Goal: Task Accomplishment & Management: Manage account settings

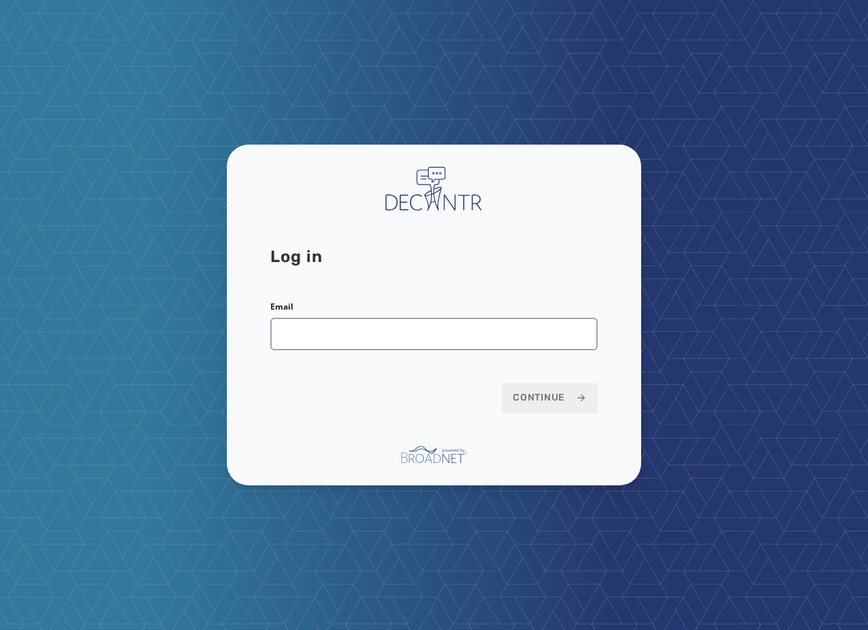
click at [360, 17] on div "Log in Email Continue" at bounding box center [434, 315] width 868 height 630
click at [337, 339] on input "Email" at bounding box center [433, 334] width 327 height 33
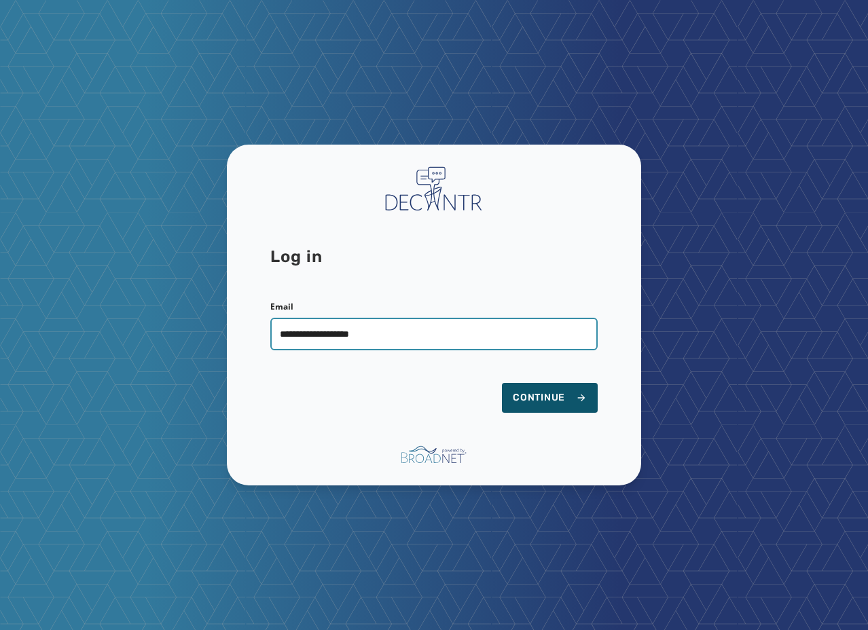
type input "**********"
click at [502, 383] on button "Continue" at bounding box center [550, 398] width 96 height 30
click at [393, 321] on input "**********" at bounding box center [433, 334] width 327 height 33
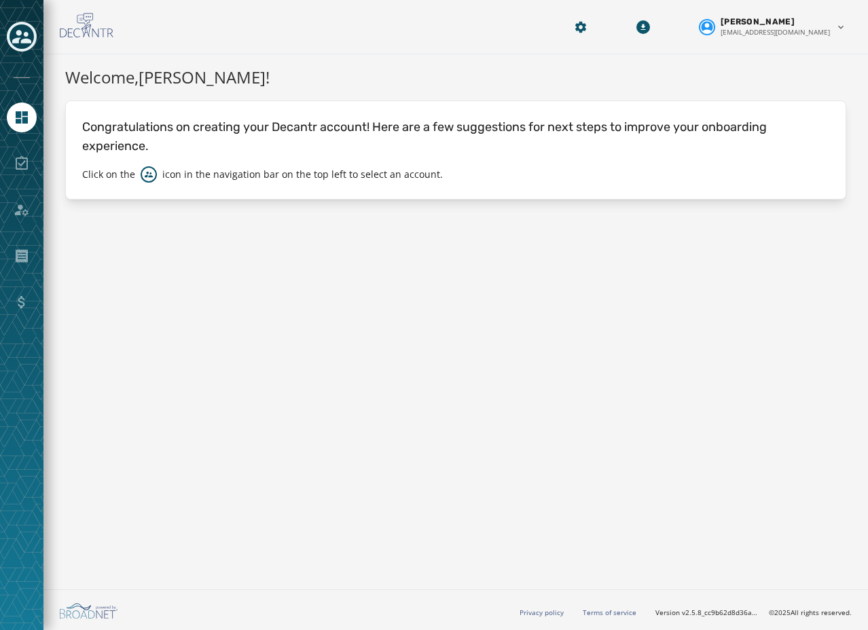
click at [18, 37] on icon "Toggle account select drawer" at bounding box center [21, 36] width 19 height 19
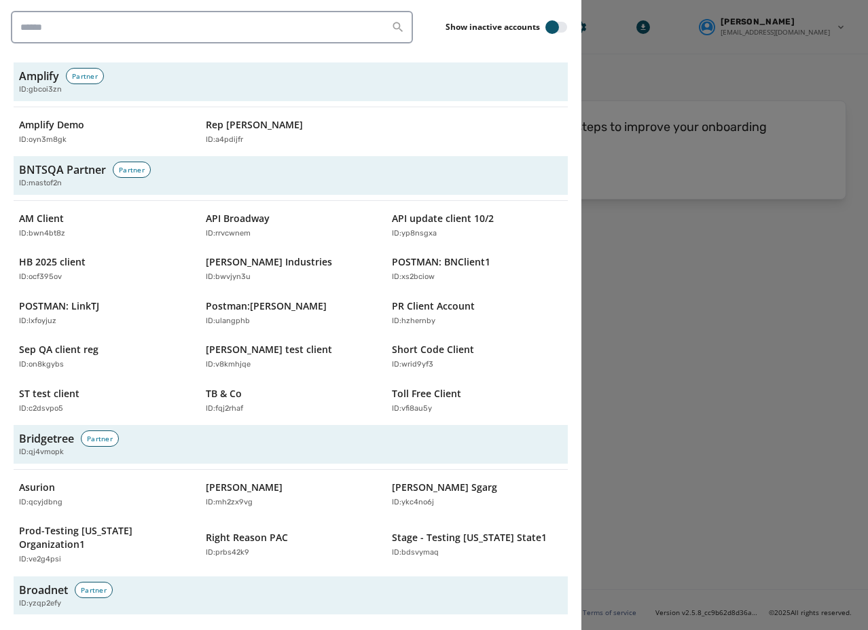
click at [752, 350] on div at bounding box center [434, 315] width 868 height 630
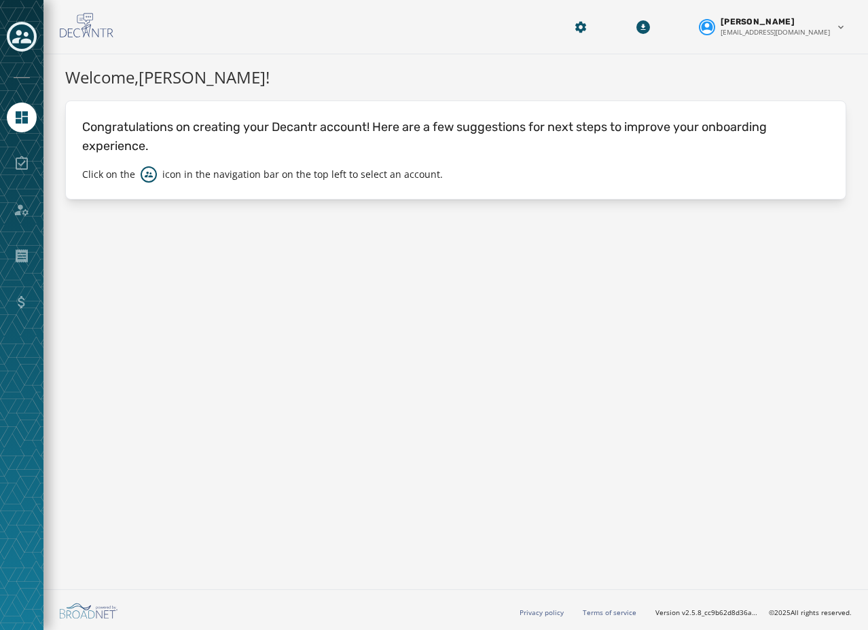
click at [389, 265] on div "Welcome, Austin Taylor ! Congratulations on creating your Decantr account! Here…" at bounding box center [455, 319] width 825 height 530
click at [31, 35] on div "Toggle account select drawer" at bounding box center [22, 36] width 24 height 24
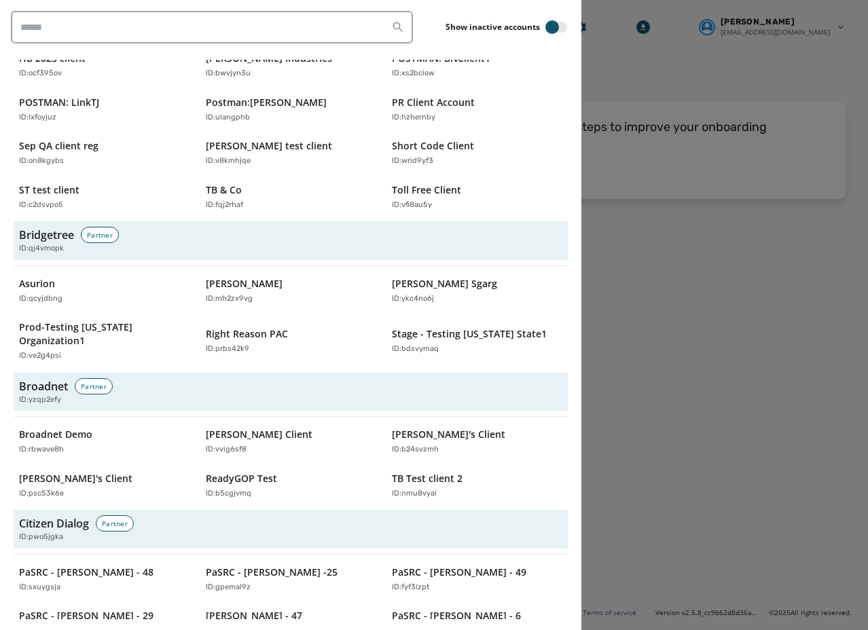
scroll to position [272, 0]
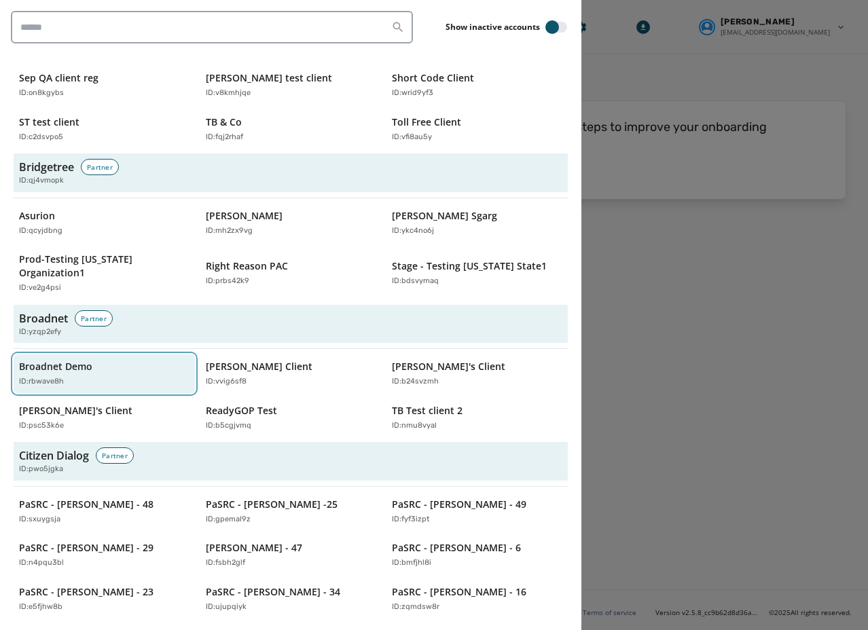
click at [94, 360] on div "Broadnet Demo ID: rbwave8h" at bounding box center [97, 374] width 157 height 28
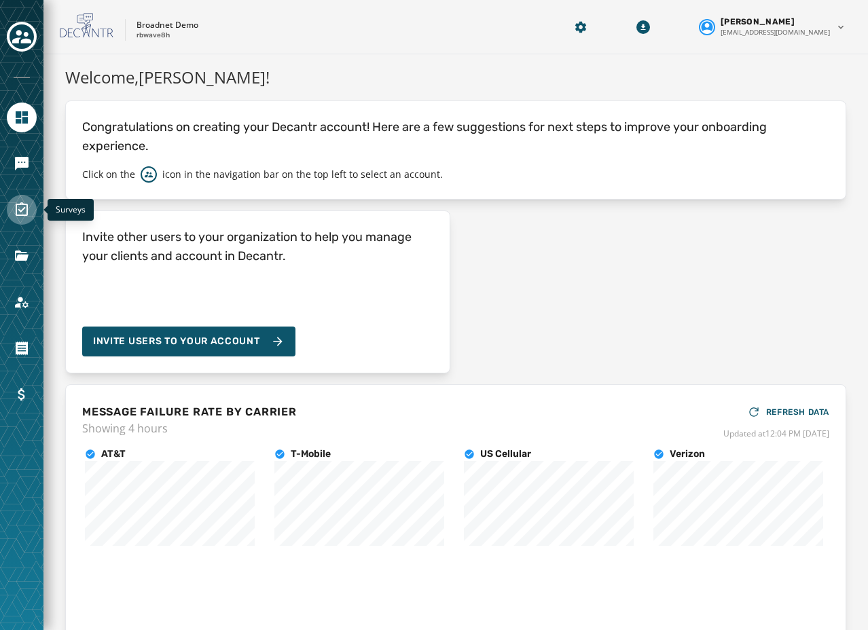
click at [25, 205] on icon "Navigate to Surveys" at bounding box center [22, 209] width 12 height 14
